Goal: Entertainment & Leisure: Consume media (video, audio)

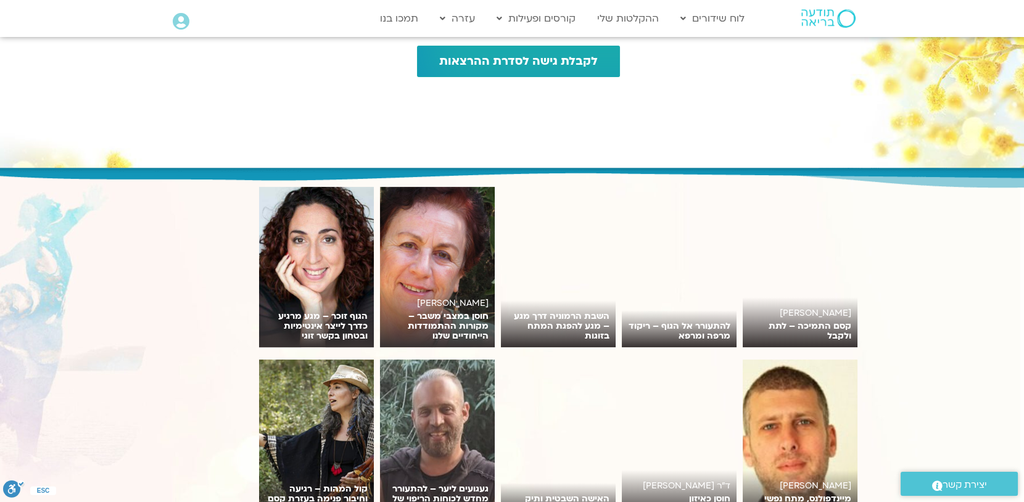
scroll to position [1418, 0]
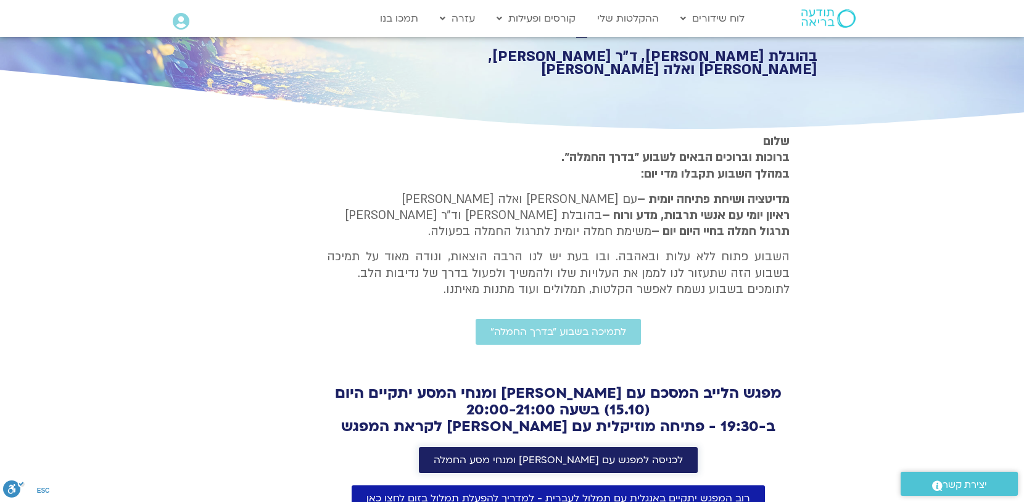
click at [579, 455] on span "לכניסה למפגש עם טארה בראך ומנחי מסע החמלה" at bounding box center [558, 460] width 249 height 11
click at [575, 460] on span "לכניסה למפגש עם טארה בראך ומנחי מסע החמלה" at bounding box center [558, 460] width 249 height 11
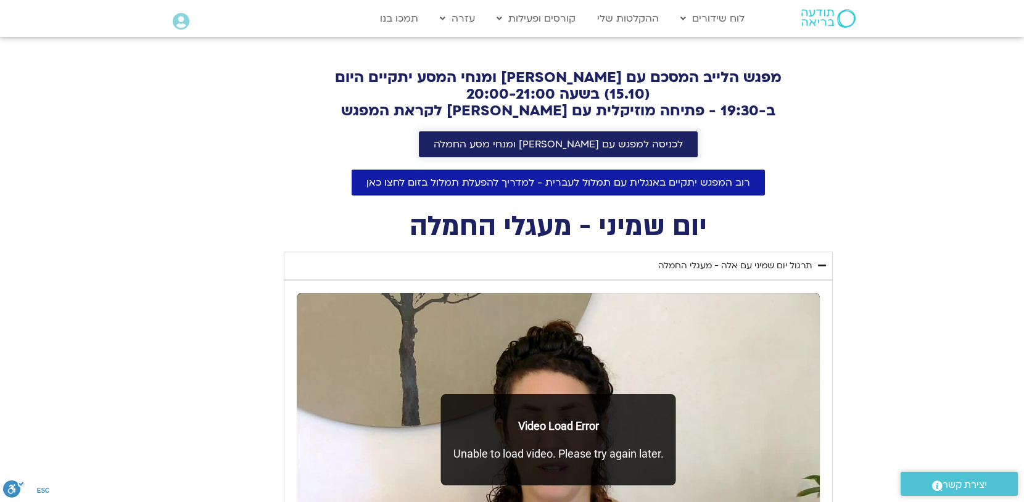
scroll to position [529, 0]
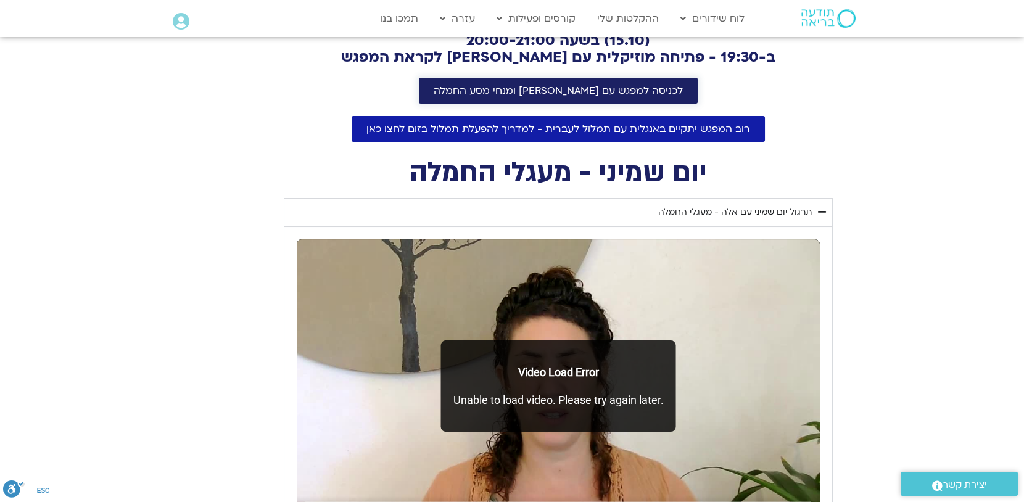
click at [554, 86] on span "לכניסה למפגש עם טארה בראך ומנחי מסע החמלה" at bounding box center [558, 90] width 249 height 11
click at [556, 86] on span "לכניסה למפגש עם טארה בראך ומנחי מסע החמלה" at bounding box center [558, 90] width 249 height 11
